Goal: Complete Application Form: Complete application form

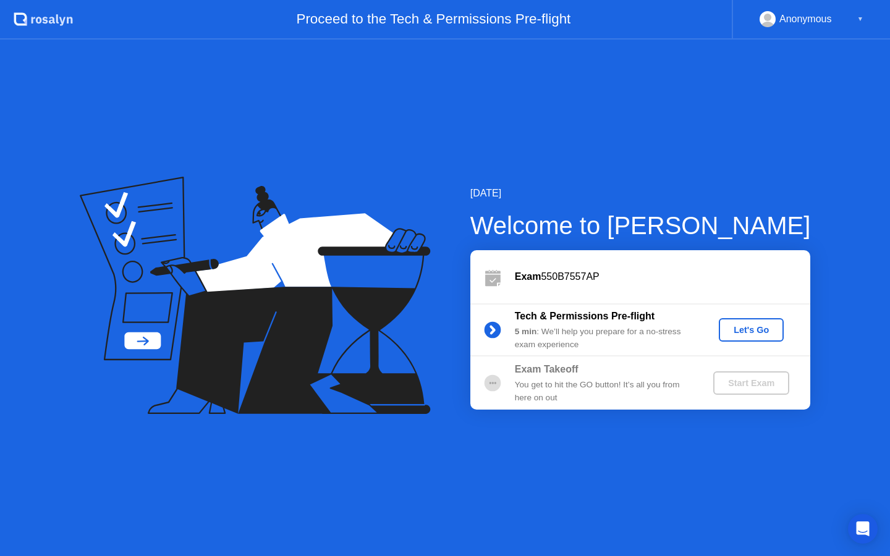
click at [742, 328] on div "Let's Go" at bounding box center [750, 330] width 55 height 10
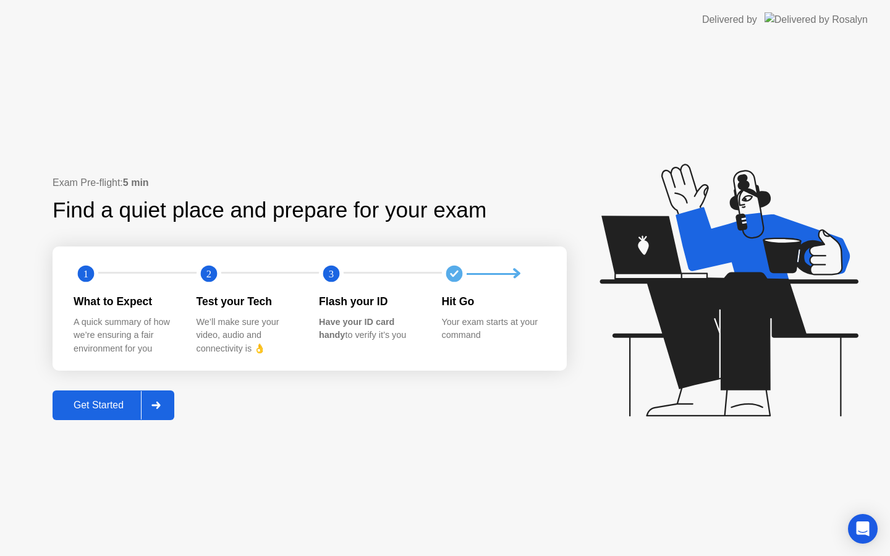
click at [153, 402] on icon at bounding box center [155, 405] width 9 height 7
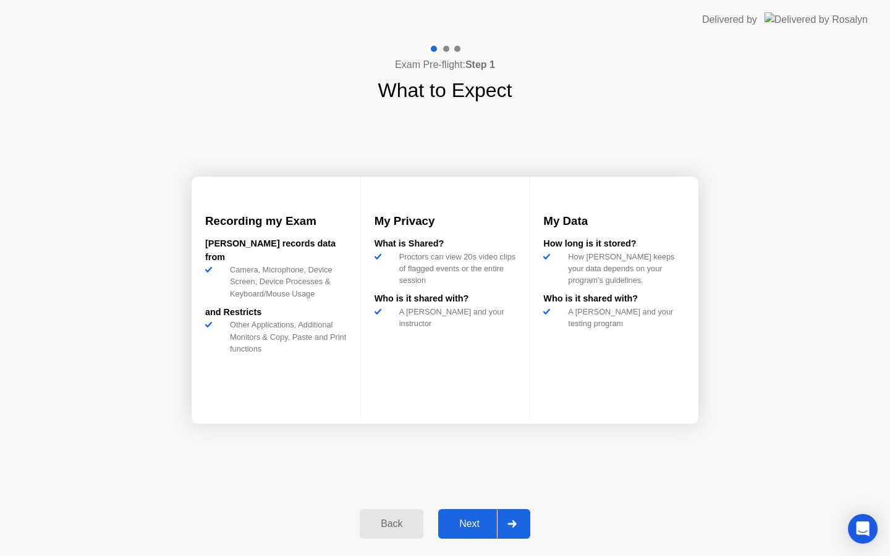
click at [510, 523] on icon at bounding box center [511, 523] width 9 height 7
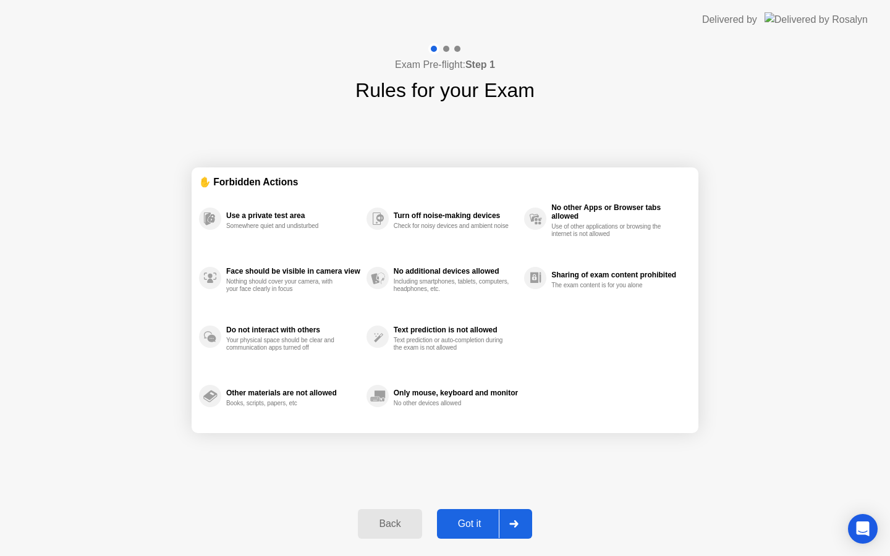
click at [516, 520] on icon at bounding box center [513, 523] width 9 height 7
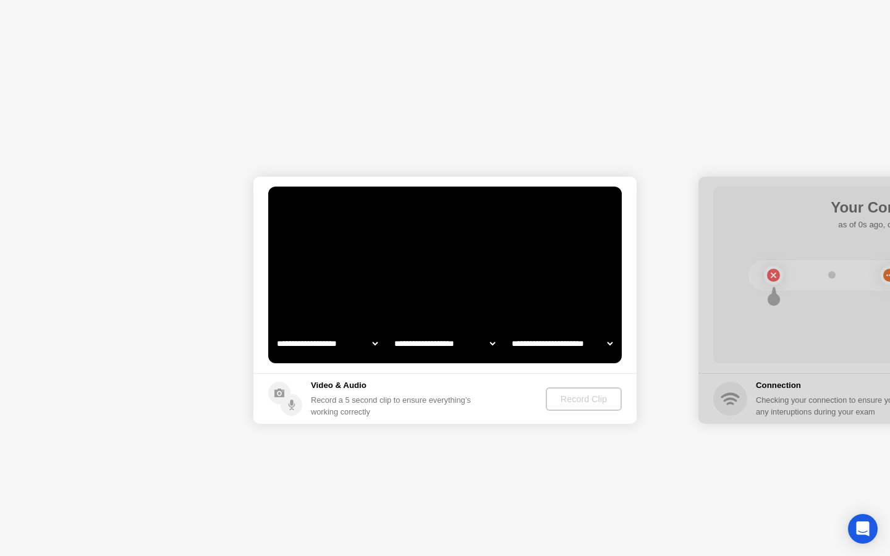
select select "**********"
select select "*******"
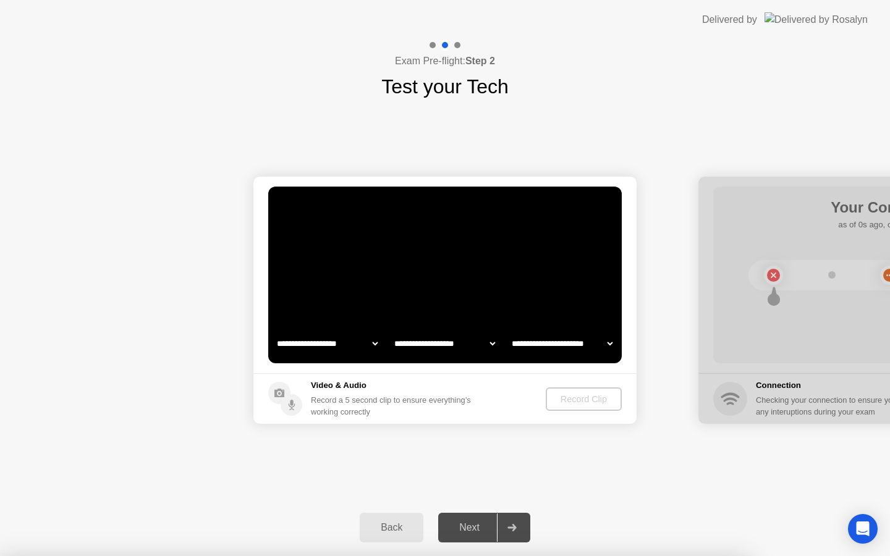
select select "**********"
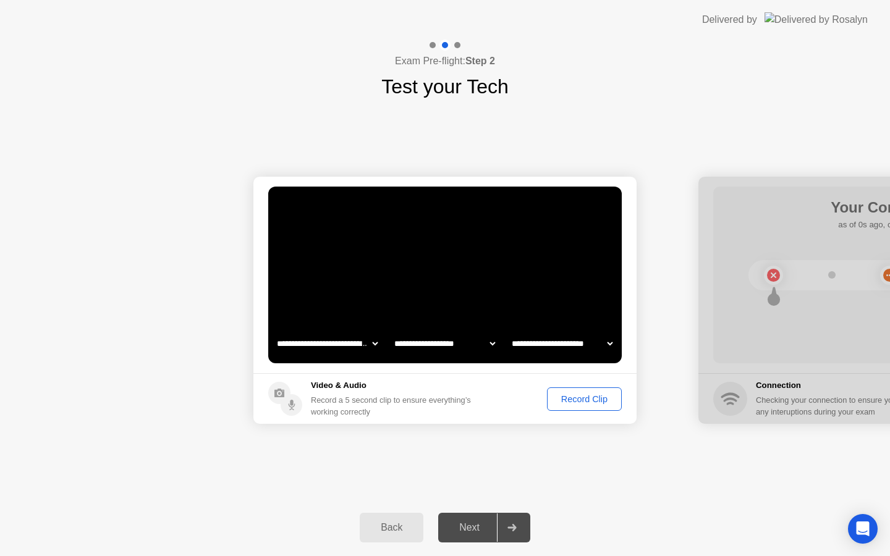
click at [578, 400] on div "Record Clip" at bounding box center [584, 399] width 66 height 10
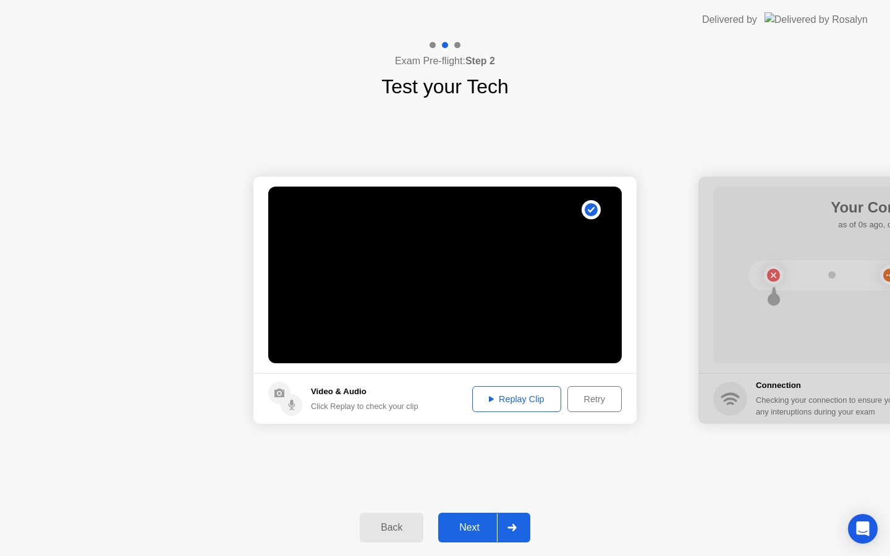
click at [491, 397] on div "Replay Clip" at bounding box center [516, 399] width 80 height 10
click at [410, 288] on video at bounding box center [444, 275] width 353 height 177
click at [427, 297] on video at bounding box center [444, 275] width 353 height 177
click at [482, 400] on div "Replay Clip" at bounding box center [516, 399] width 80 height 10
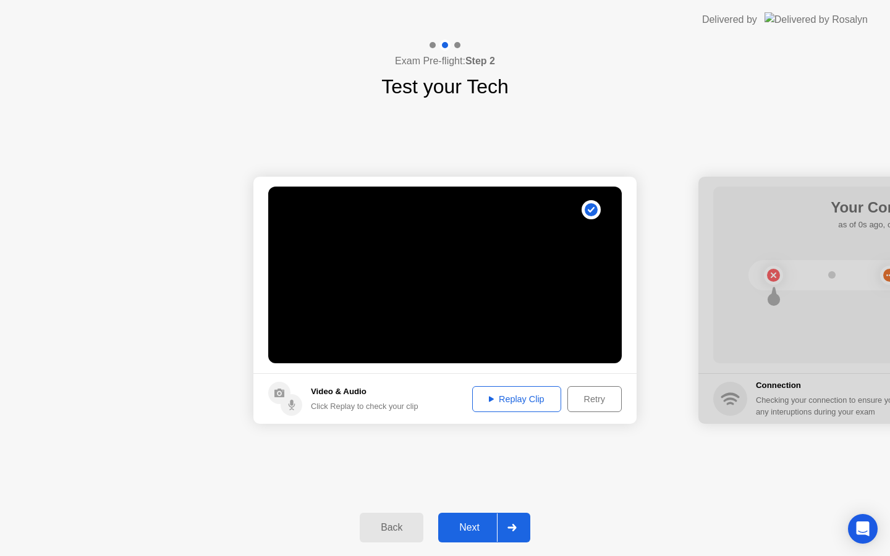
click at [713, 300] on div at bounding box center [889, 300] width 383 height 247
click at [487, 394] on div "Replay Clip" at bounding box center [516, 399] width 80 height 10
click at [513, 526] on icon at bounding box center [511, 527] width 9 height 7
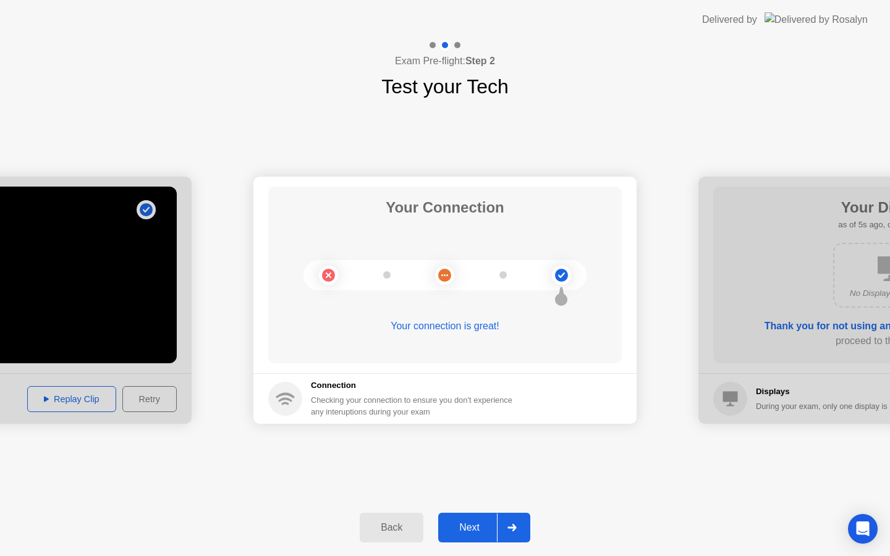
click at [504, 529] on div at bounding box center [512, 527] width 30 height 28
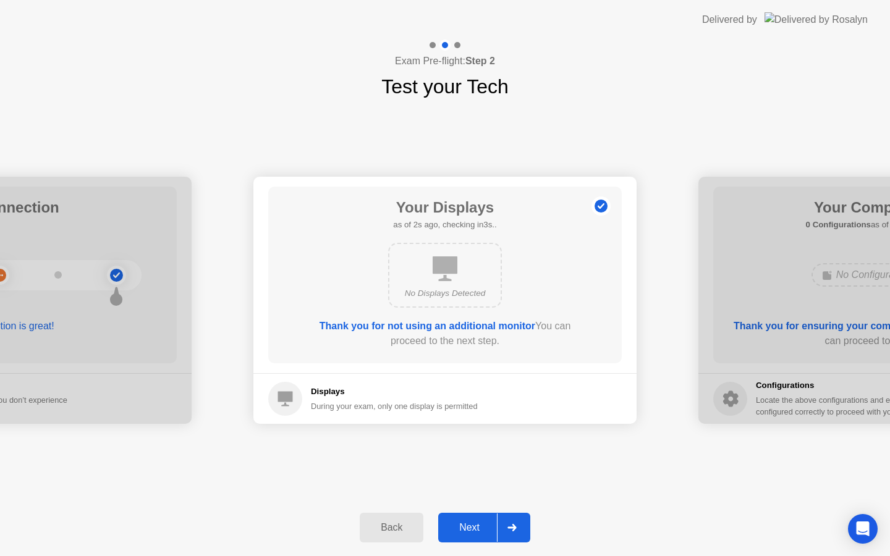
click at [512, 524] on icon at bounding box center [511, 527] width 9 height 7
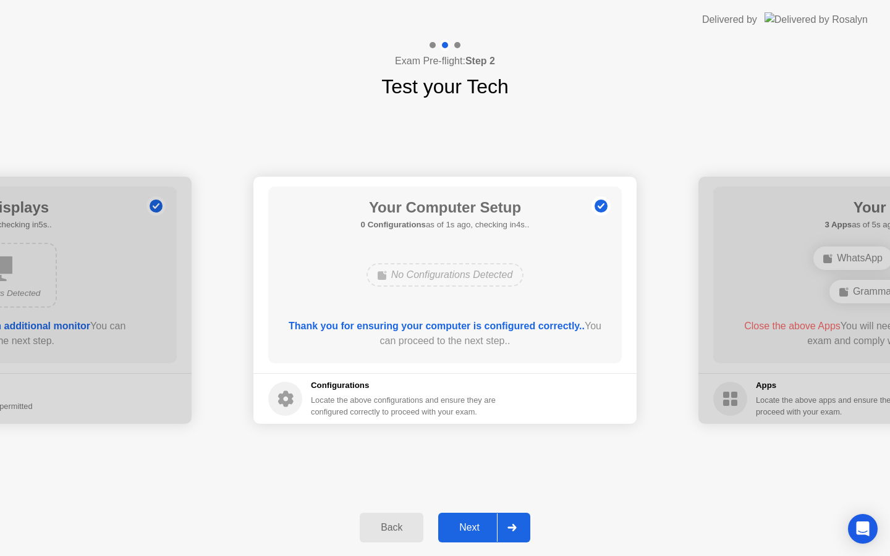
click at [513, 530] on icon at bounding box center [511, 527] width 9 height 7
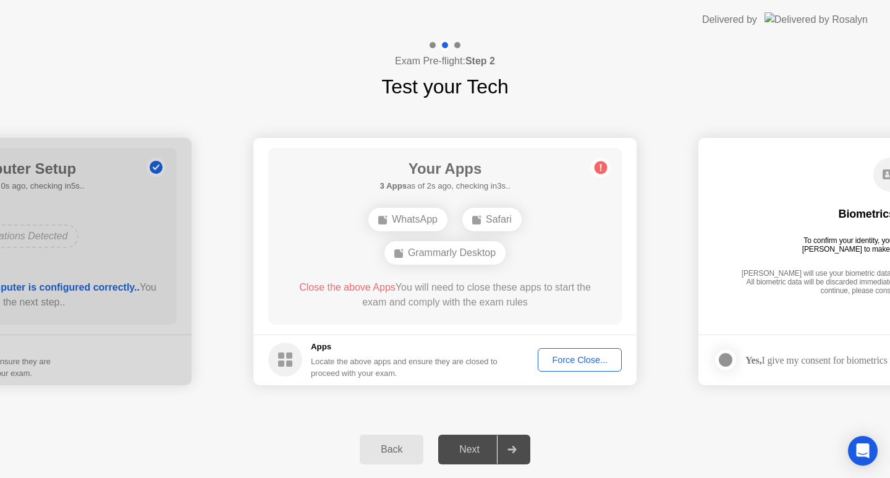
click at [572, 356] on div "Force Close..." at bounding box center [579, 360] width 75 height 10
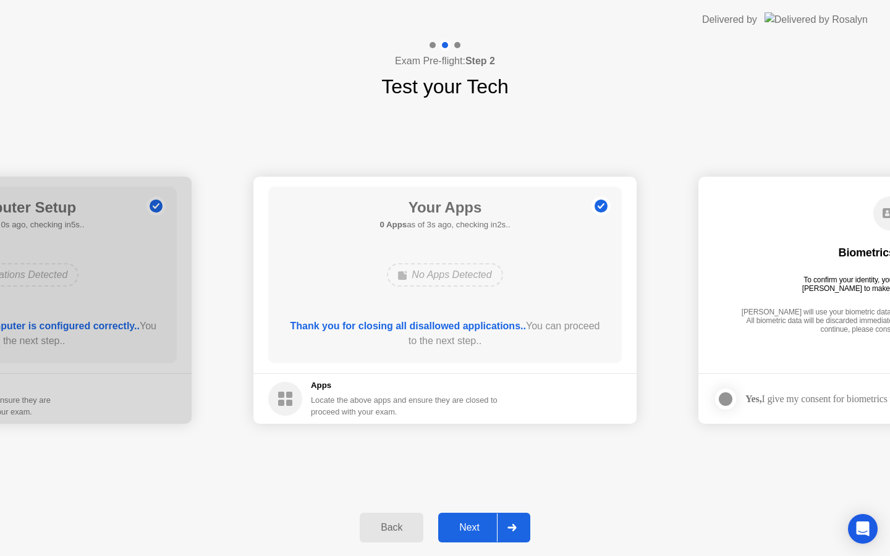
click at [511, 518] on div at bounding box center [512, 527] width 30 height 28
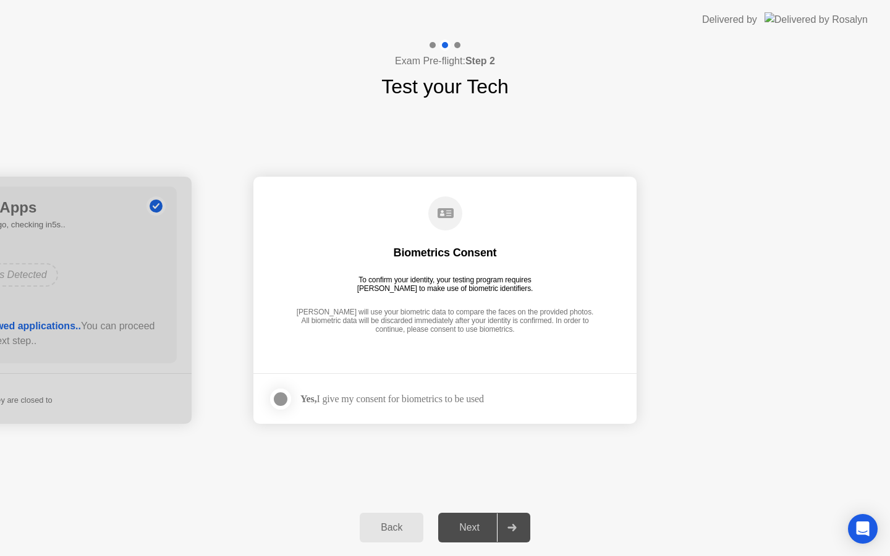
click at [280, 393] on div at bounding box center [280, 399] width 15 height 15
click at [511, 523] on div at bounding box center [512, 527] width 30 height 28
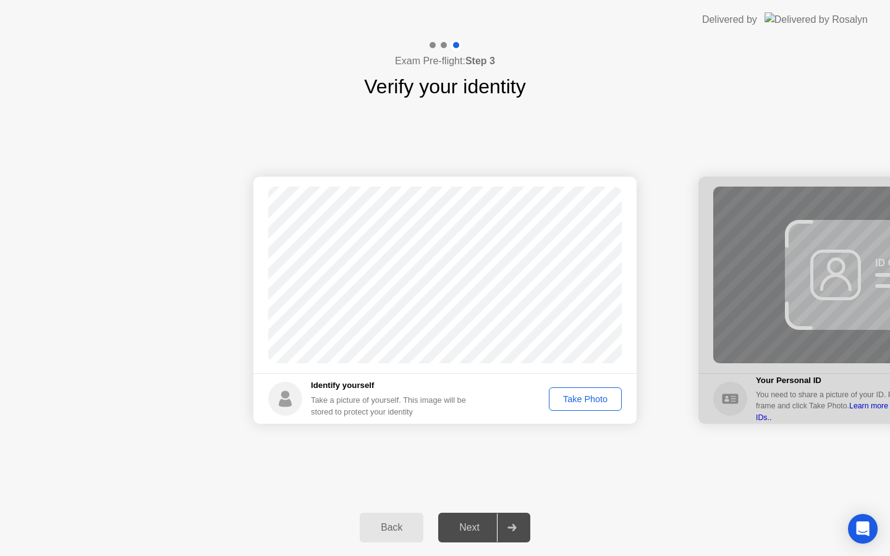
click at [586, 396] on div "Take Photo" at bounding box center [585, 399] width 64 height 10
click at [512, 529] on icon at bounding box center [511, 527] width 9 height 7
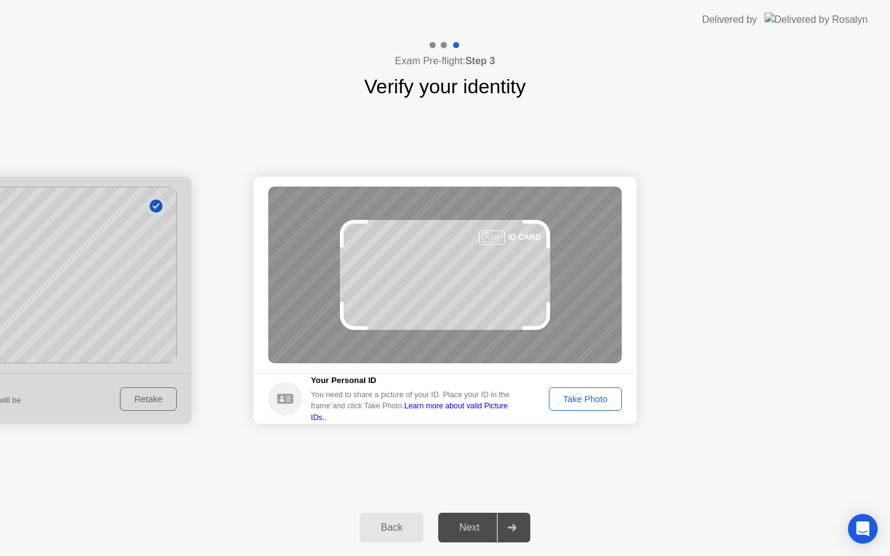
click at [590, 402] on div "Take Photo" at bounding box center [585, 399] width 64 height 10
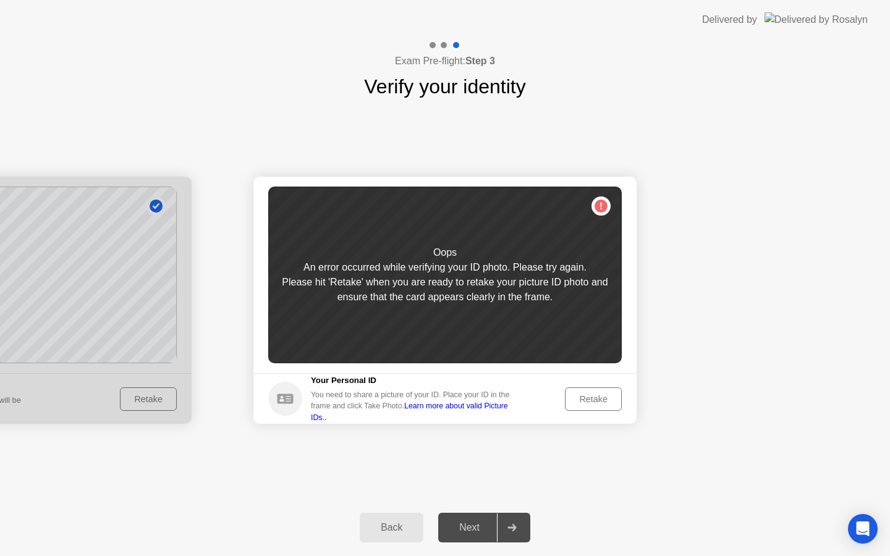
click at [590, 402] on div "Retake" at bounding box center [593, 399] width 48 height 10
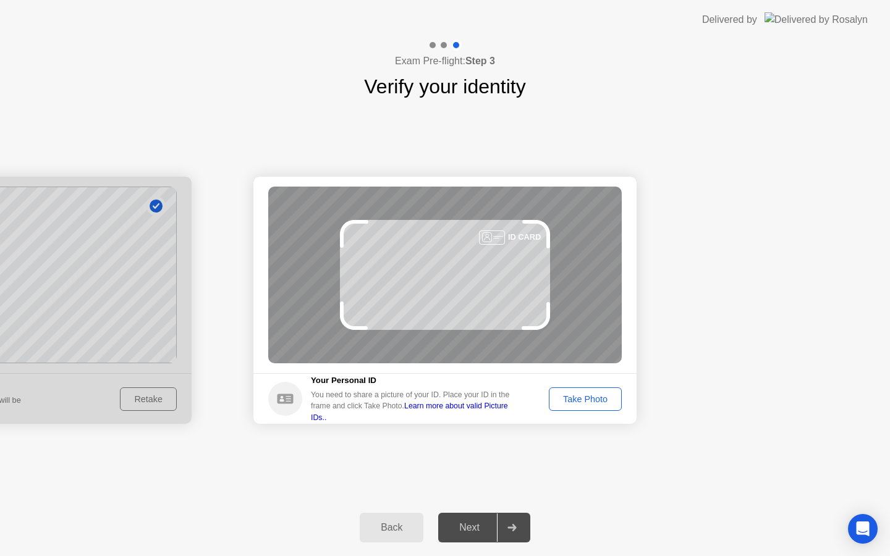
click at [591, 404] on div "Take Photo" at bounding box center [585, 399] width 64 height 10
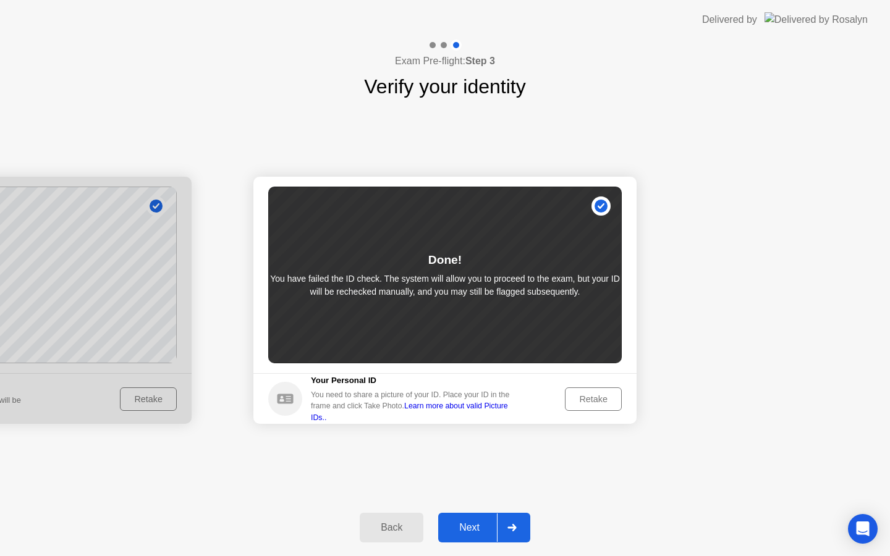
click at [586, 396] on div "Retake" at bounding box center [593, 399] width 48 height 10
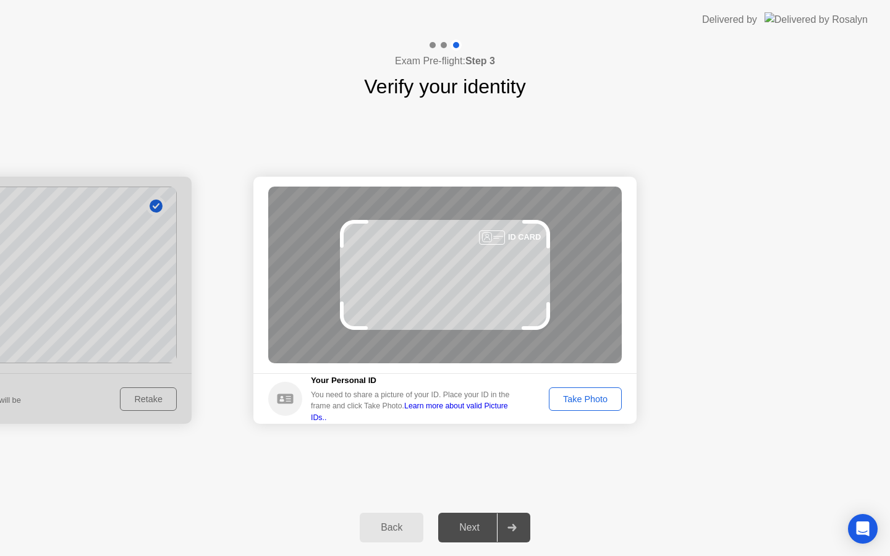
click at [586, 396] on div "Take Photo" at bounding box center [585, 399] width 64 height 10
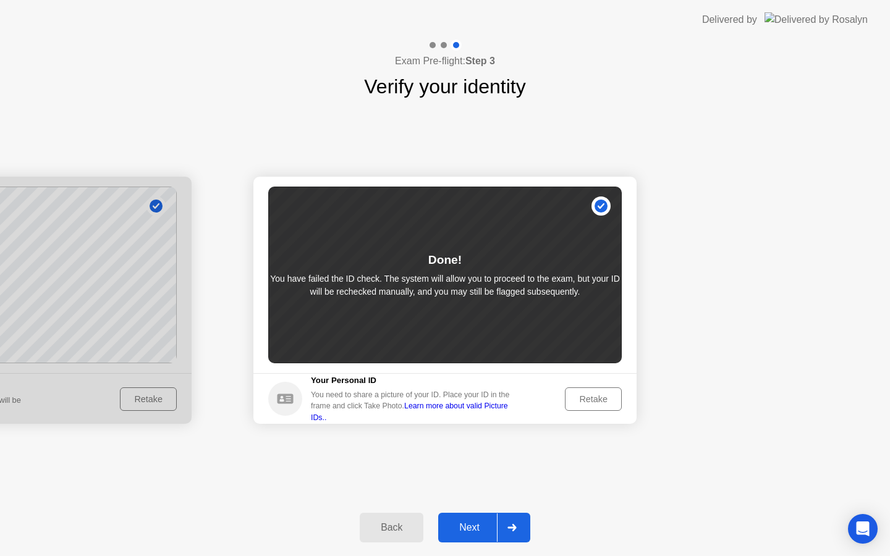
click at [602, 394] on div "Retake" at bounding box center [593, 399] width 48 height 10
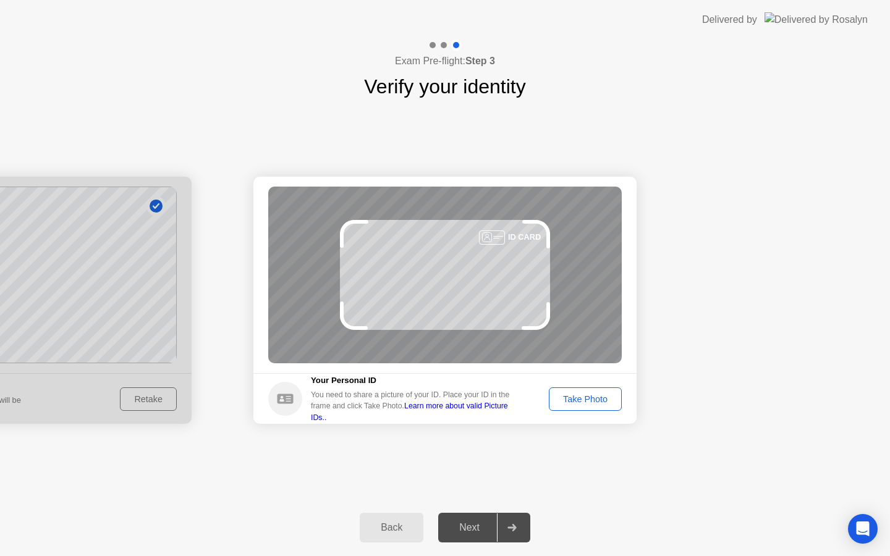
click at [594, 394] on div "Take Photo" at bounding box center [585, 399] width 64 height 10
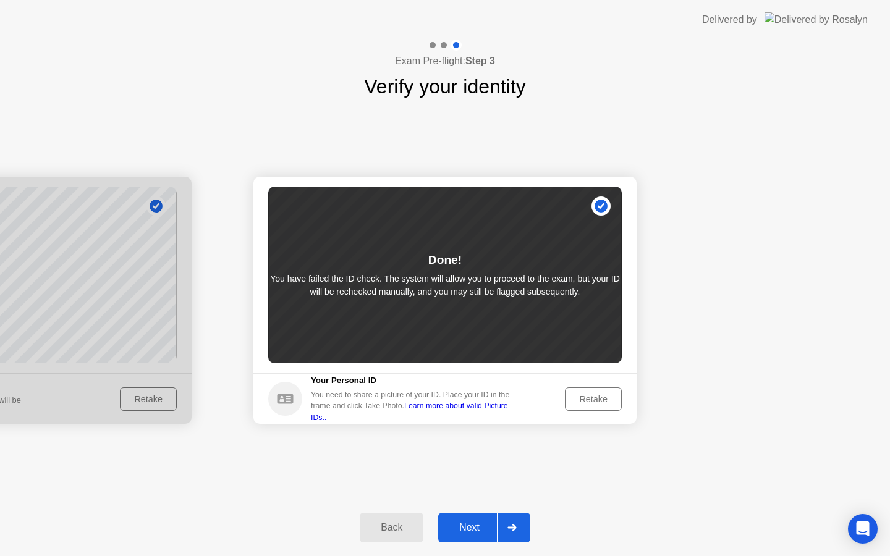
click at [511, 524] on icon at bounding box center [511, 527] width 9 height 7
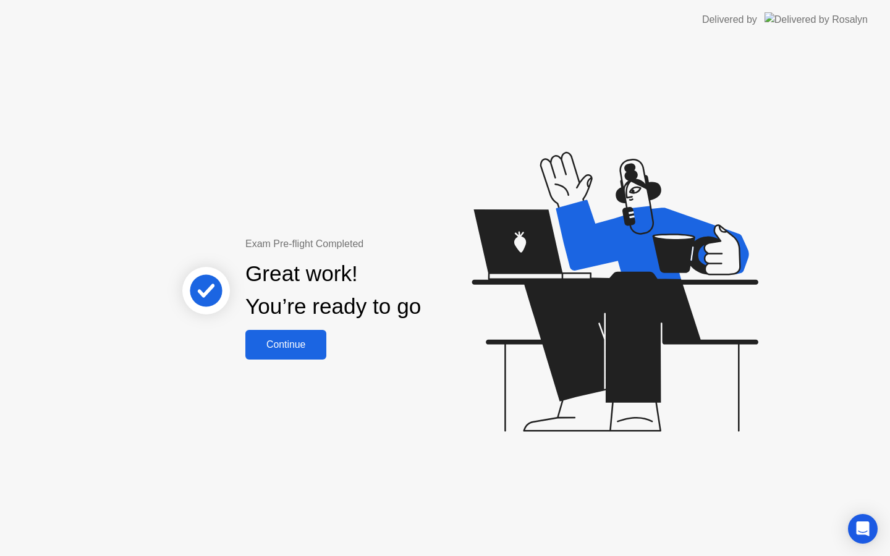
click at [282, 342] on div "Continue" at bounding box center [286, 344] width 74 height 11
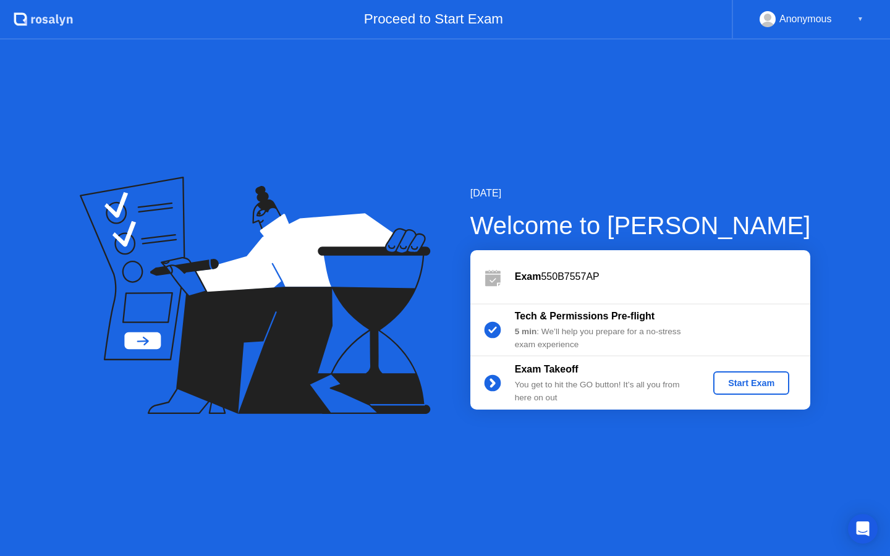
click at [745, 380] on div "Start Exam" at bounding box center [751, 383] width 66 height 10
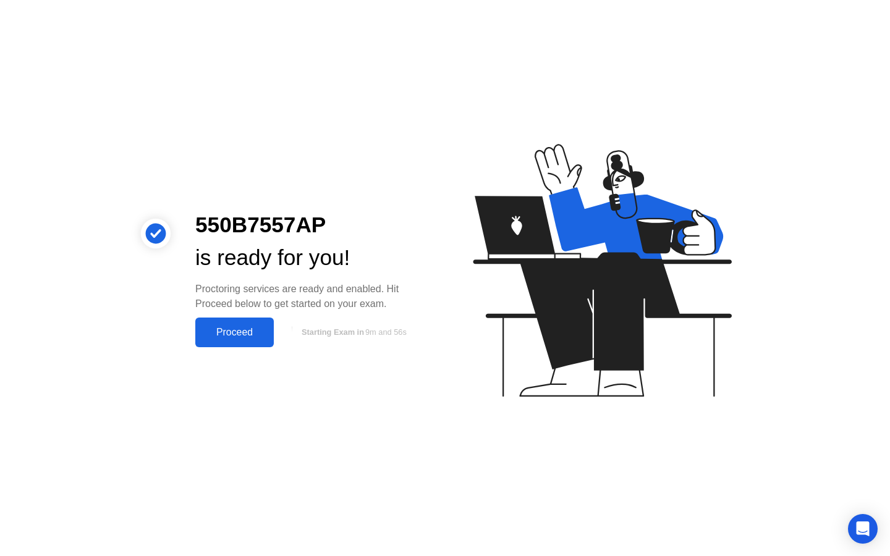
click at [230, 329] on div "Proceed" at bounding box center [234, 332] width 71 height 11
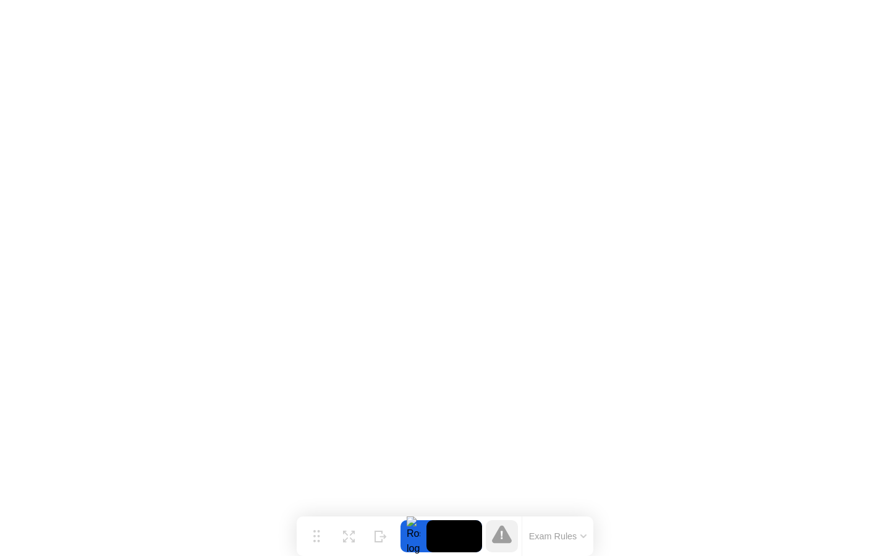
click at [578, 532] on button "Exam Rules" at bounding box center [557, 536] width 65 height 11
